Goal: Task Accomplishment & Management: Complete application form

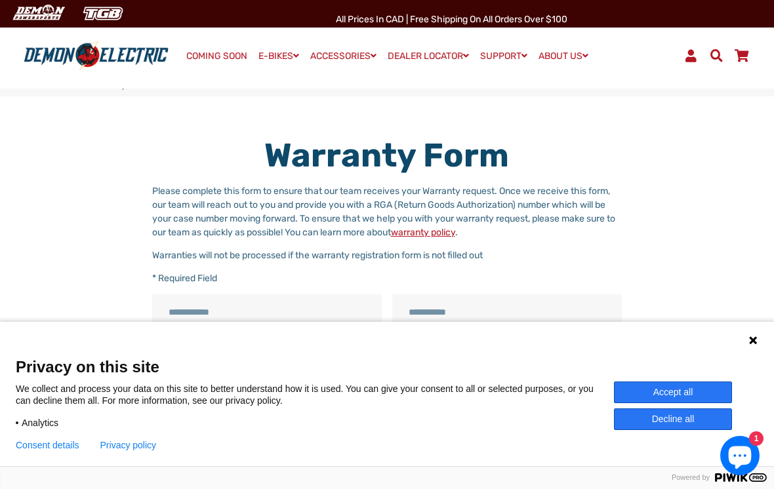
click at [216, 60] on link "COMING SOON" at bounding box center [217, 56] width 70 height 18
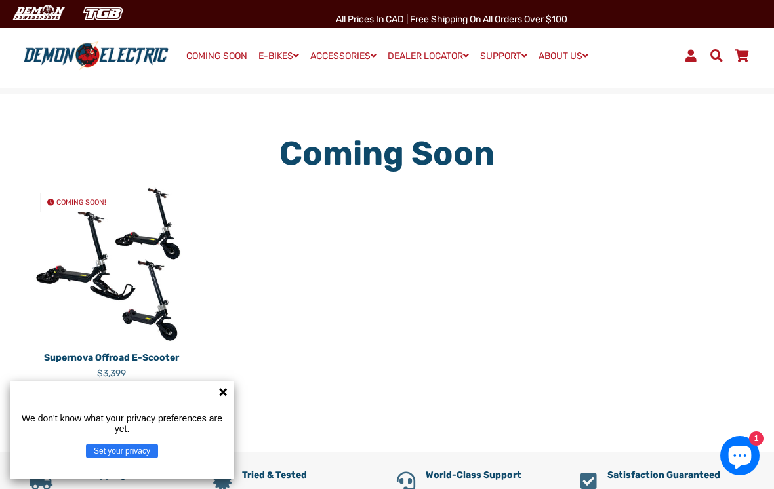
click at [224, 388] on icon at bounding box center [223, 392] width 10 height 10
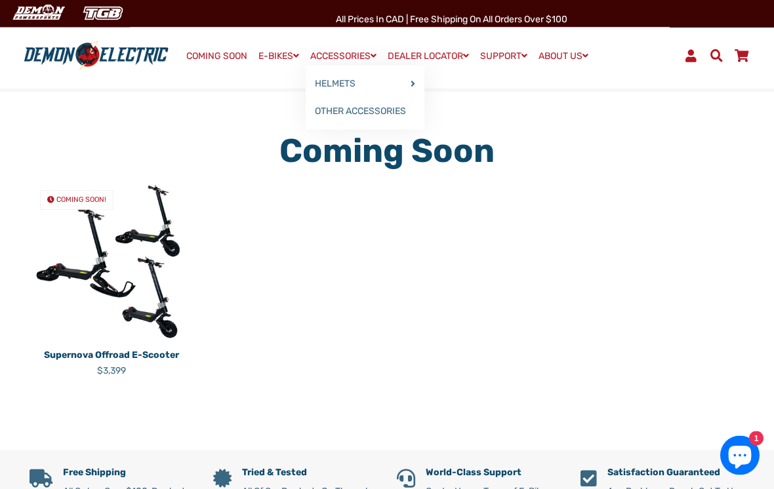
scroll to position [3, 0]
click at [610, 203] on div "COMING SOON! Supernova Offroad E-Scooter Regular price $3,399" at bounding box center [377, 289] width 735 height 218
click at [375, 114] on link "OTHER ACCESSORIES" at bounding box center [365, 112] width 119 height 28
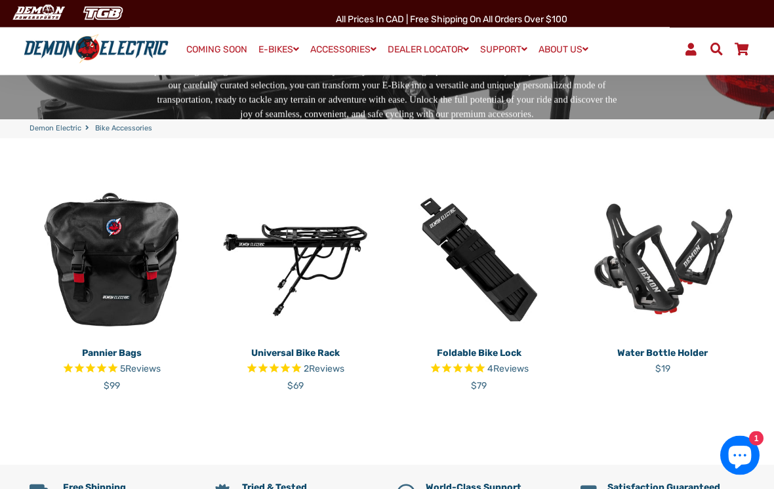
scroll to position [169, 0]
click at [133, 274] on img at bounding box center [112, 260] width 164 height 164
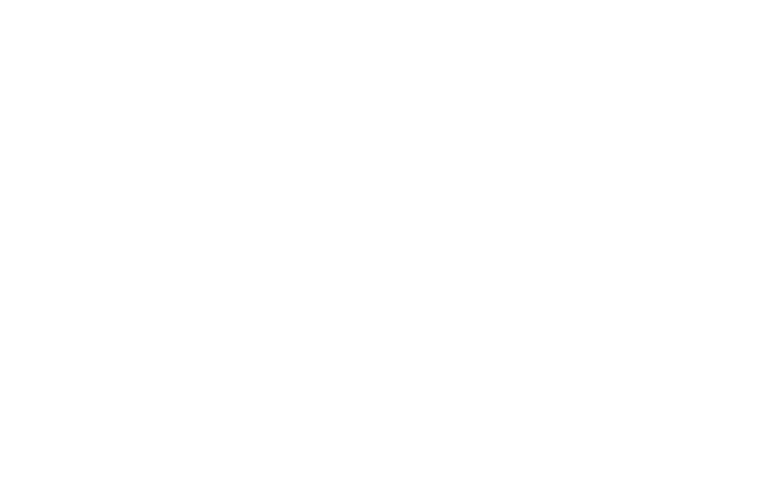
select select "******"
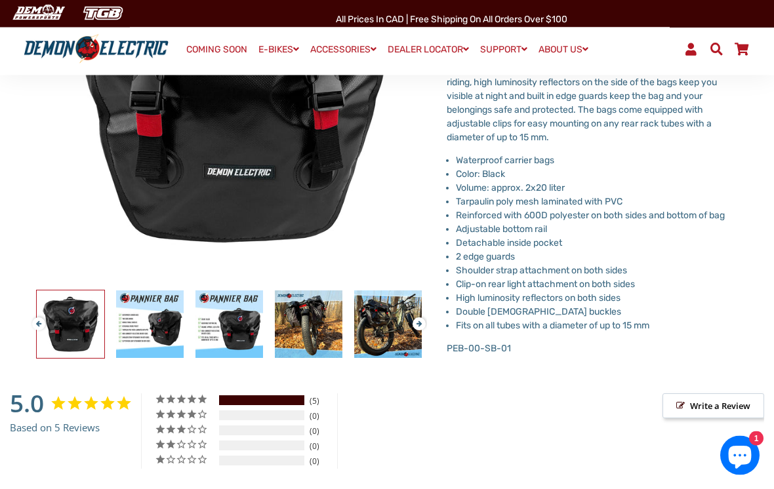
scroll to position [254, 0]
click at [313, 319] on img at bounding box center [309, 325] width 68 height 68
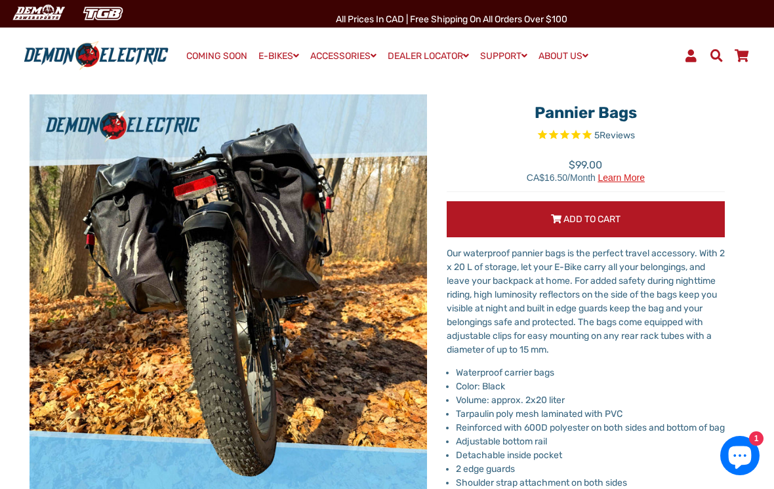
scroll to position [0, 0]
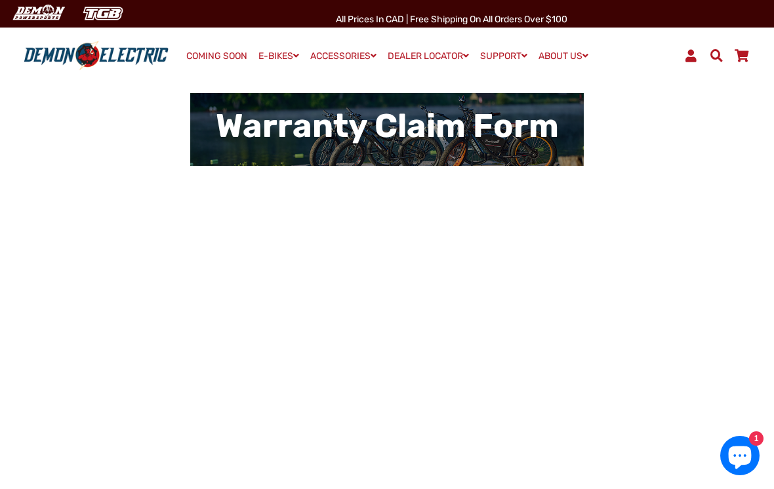
scroll to position [27, 0]
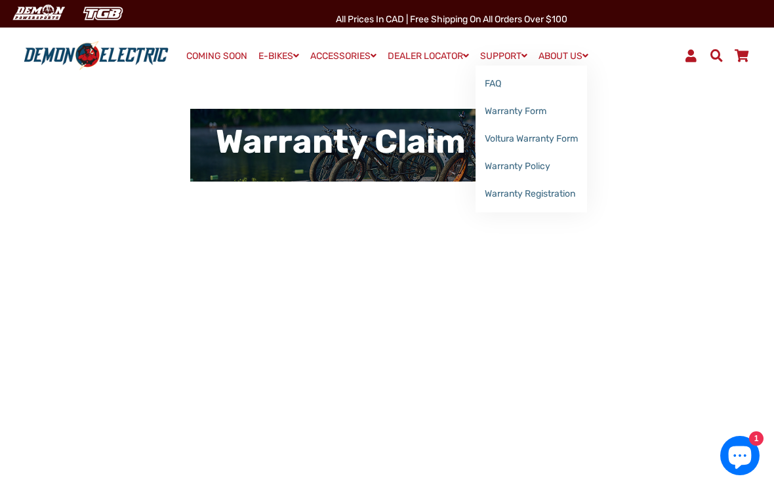
click at [554, 193] on link "Warranty Registration" at bounding box center [532, 194] width 112 height 28
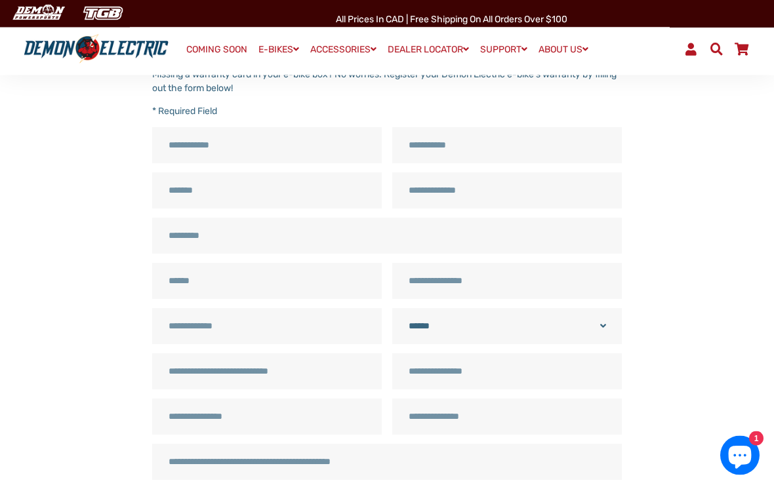
scroll to position [117, 0]
